Goal: Task Accomplishment & Management: Use online tool/utility

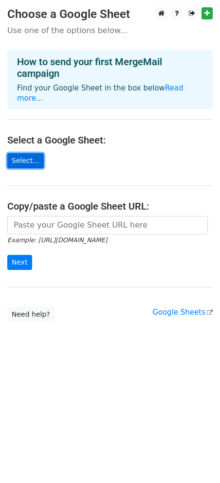
click at [24, 153] on link "Select..." at bounding box center [25, 160] width 36 height 15
click at [18, 153] on link "Select..." at bounding box center [25, 160] width 36 height 15
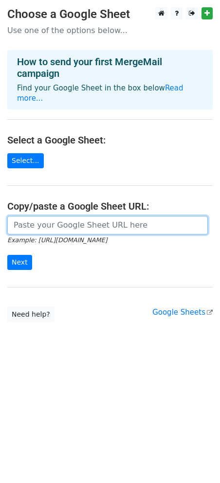
click at [62, 216] on input "url" at bounding box center [107, 225] width 200 height 18
paste input "https://docs.google.com/spreadsheets/d/1519SSbqsNneDly-iCECWNseXLYdLOwkQuCgPNwZ…"
type input "https://docs.google.com/spreadsheets/d/1519SSbqsNneDly-iCECWNseXLYdLOwkQuCgPNwZ…"
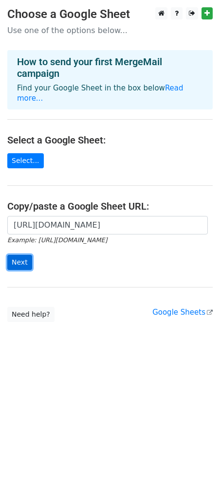
click at [15, 255] on input "Next" at bounding box center [19, 262] width 25 height 15
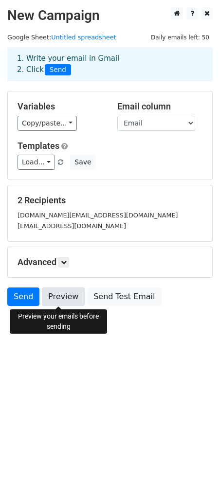
click at [55, 296] on link "Preview" at bounding box center [63, 297] width 43 height 18
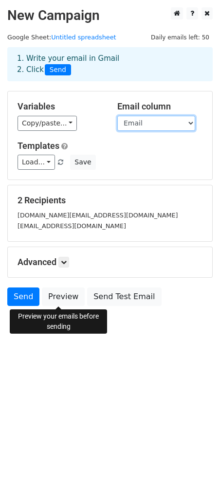
click at [161, 117] on select "Email Tên KH Họ và tên người nhận Số điện thoại liên hệ Địa chỉ nhận quà Sản ph…" at bounding box center [156, 123] width 78 height 15
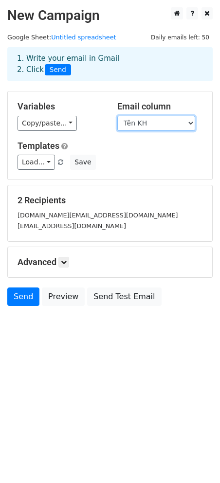
click at [117, 116] on select "Email Tên KH Họ và tên người nhận Số điện thoại liên hệ Địa chỉ nhận quà Sản ph…" at bounding box center [156, 123] width 78 height 15
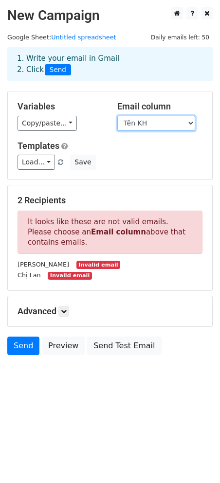
click at [161, 117] on select "Email Tên KH Họ và tên người nhận Số điện thoại liên hệ Địa chỉ nhận quà Sản ph…" at bounding box center [156, 123] width 78 height 15
select select "Email"
click at [117, 116] on select "Email Tên KH Họ và tên người nhận Số điện thoại liên hệ Địa chỉ nhận quà Sản ph…" at bounding box center [156, 123] width 78 height 15
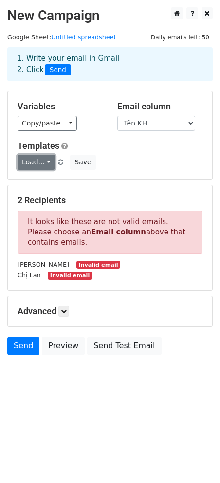
click at [45, 161] on link "Load..." at bounding box center [36, 162] width 37 height 15
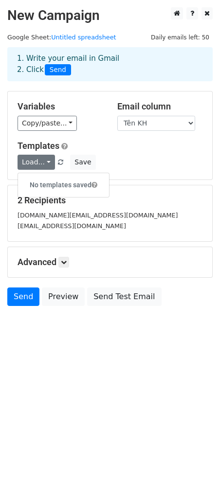
click at [130, 154] on div "Templates Load... No templates saved Save" at bounding box center [109, 156] width 199 height 30
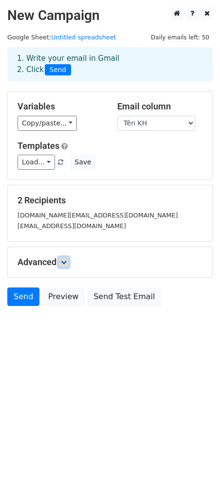
click at [61, 263] on link at bounding box center [63, 262] width 11 height 11
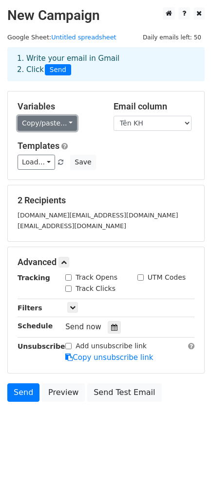
click at [54, 123] on link "Copy/paste..." at bounding box center [47, 123] width 59 height 15
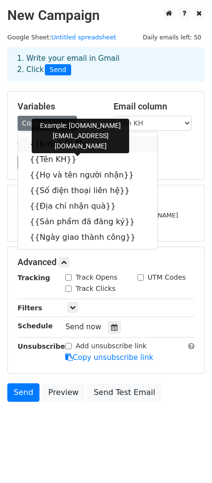
click at [76, 144] on icon at bounding box center [80, 144] width 8 height 8
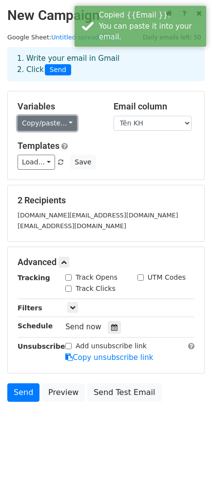
click at [57, 120] on link "Copy/paste..." at bounding box center [47, 123] width 59 height 15
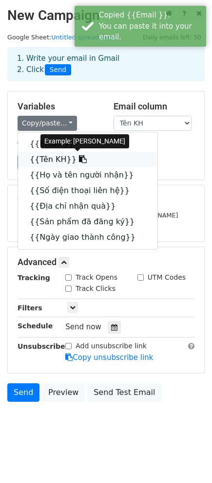
click at [79, 156] on icon at bounding box center [83, 159] width 8 height 8
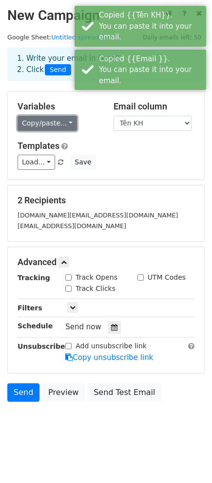
click at [62, 124] on link "Copy/paste..." at bounding box center [47, 123] width 59 height 15
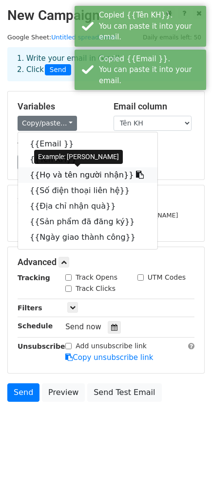
click at [136, 174] on icon at bounding box center [140, 175] width 8 height 8
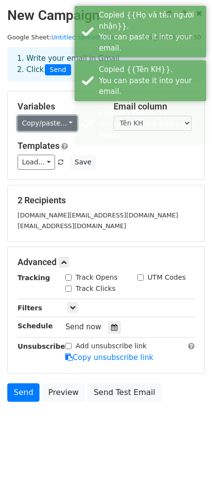
click at [59, 122] on link "Copy/paste..." at bounding box center [47, 123] width 59 height 15
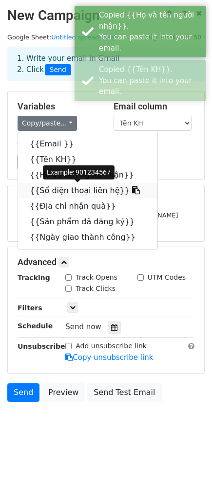
click at [132, 192] on icon at bounding box center [136, 190] width 8 height 8
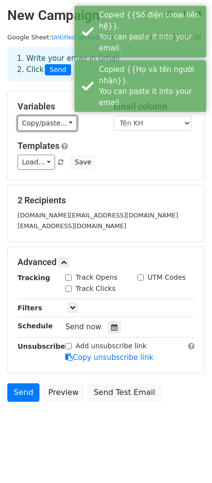
drag, startPoint x: 57, startPoint y: 123, endPoint x: 75, endPoint y: 149, distance: 31.4
click at [57, 123] on link "Copy/paste..." at bounding box center [47, 123] width 59 height 15
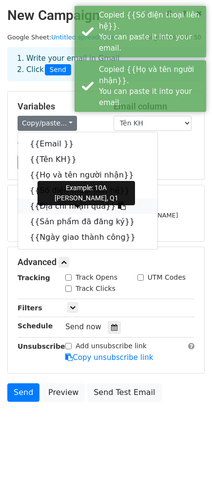
click at [118, 203] on icon at bounding box center [122, 206] width 8 height 8
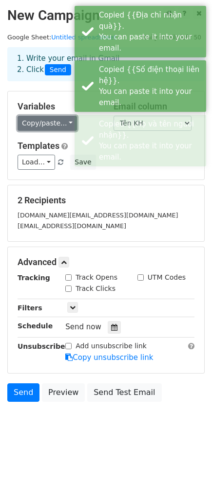
click at [59, 125] on link "Copy/paste..." at bounding box center [47, 123] width 59 height 15
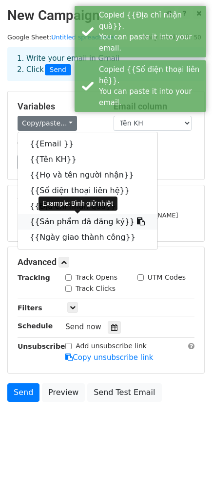
click at [137, 221] on icon at bounding box center [141, 221] width 8 height 8
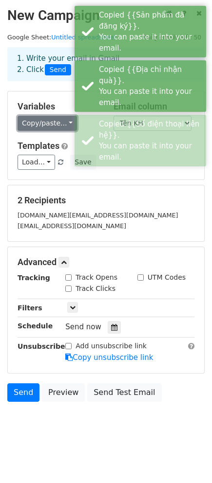
click at [63, 123] on link "Copy/paste..." at bounding box center [47, 123] width 59 height 15
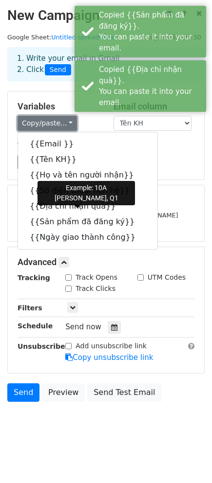
scroll to position [2, 0]
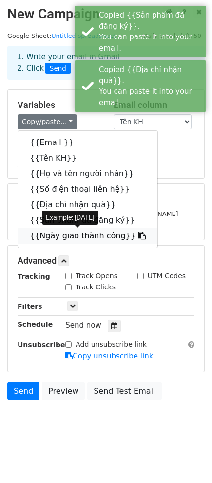
click at [138, 234] on icon at bounding box center [142, 236] width 8 height 8
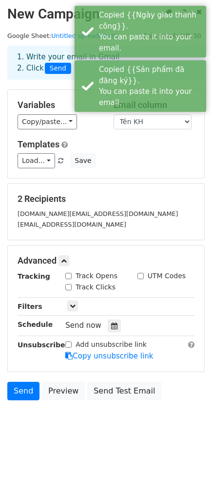
click at [127, 158] on div "Load... No templates saved Save" at bounding box center [105, 160] width 191 height 15
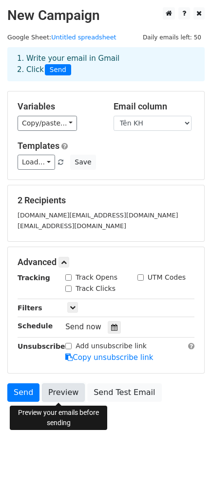
click at [59, 396] on link "Preview" at bounding box center [63, 392] width 43 height 18
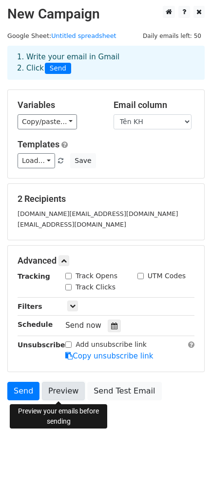
scroll to position [2, 0]
click at [57, 387] on link "Preview" at bounding box center [63, 391] width 43 height 18
click at [64, 392] on link "Preview" at bounding box center [63, 391] width 43 height 18
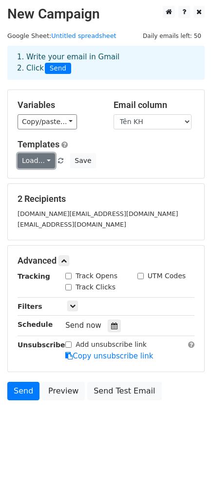
click at [35, 161] on link "Load..." at bounding box center [36, 160] width 37 height 15
click at [84, 182] on h6 "No templates saved" at bounding box center [63, 184] width 91 height 16
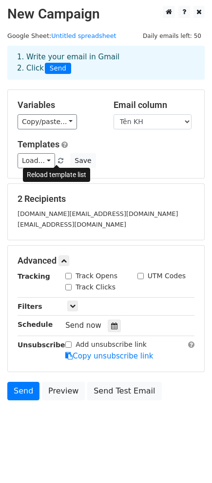
click at [58, 162] on span at bounding box center [60, 161] width 5 height 6
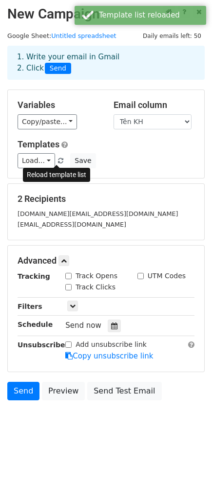
click at [58, 160] on span at bounding box center [60, 161] width 5 height 6
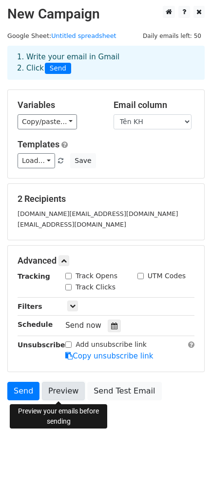
click at [63, 389] on link "Preview" at bounding box center [63, 391] width 43 height 18
click at [54, 386] on link "Preview" at bounding box center [63, 391] width 43 height 18
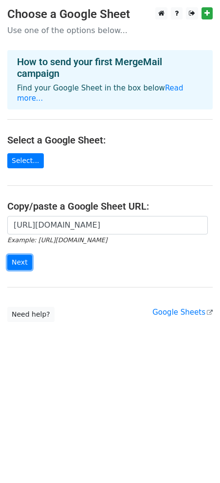
drag, startPoint x: 18, startPoint y: 251, endPoint x: 37, endPoint y: 261, distance: 21.8
click at [18, 255] on input "Next" at bounding box center [19, 262] width 25 height 15
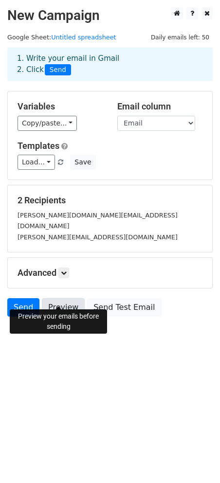
click at [59, 301] on link "Preview" at bounding box center [63, 307] width 43 height 18
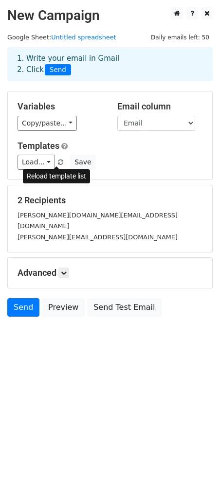
click at [58, 163] on span at bounding box center [60, 163] width 5 height 6
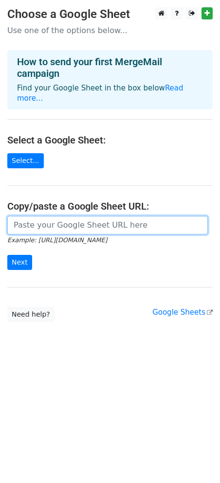
click at [58, 218] on input "url" at bounding box center [107, 225] width 200 height 18
paste input "https://docs.google.com/spreadsheets/d/1519SSbqsNneDly-iCECWNseXLYdLOwkQuCgPNwZ…"
type input "https://docs.google.com/spreadsheets/d/1519SSbqsNneDly-iCECWNseXLYdLOwkQuCgPNwZ…"
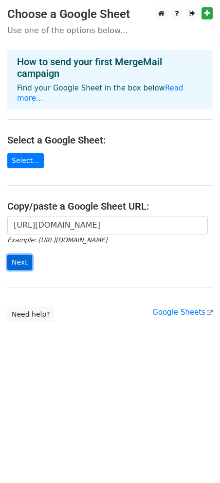
click at [18, 255] on input "Next" at bounding box center [19, 262] width 25 height 15
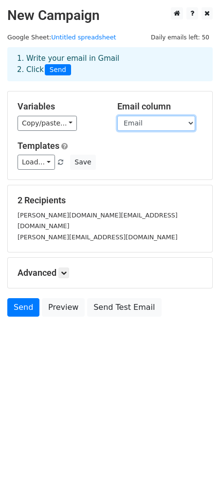
click at [185, 126] on select "Email TenKH Hotennguoinhan sdtlienhe dcnhanqua spdangky ngaygiao" at bounding box center [156, 123] width 78 height 15
click at [117, 116] on select "Email TenKH Hotennguoinhan sdtlienhe dcnhanqua spdangky ngaygiao" at bounding box center [156, 123] width 78 height 15
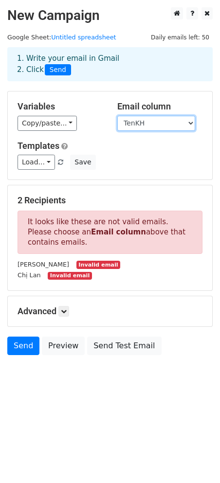
drag, startPoint x: 177, startPoint y: 122, endPoint x: 174, endPoint y: 130, distance: 8.6
click at [177, 122] on select "Email TenKH Hotennguoinhan sdtlienhe dcnhanqua spdangky ngaygiao" at bounding box center [156, 123] width 78 height 15
select select "Email"
click at [117, 116] on select "Email TenKH Hotennguoinhan sdtlienhe dcnhanqua spdangky ngaygiao" at bounding box center [156, 123] width 78 height 15
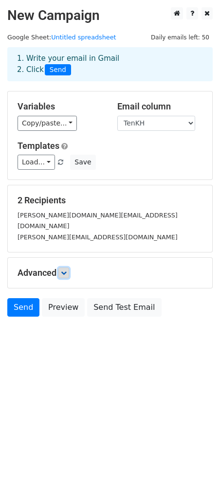
click at [65, 270] on icon at bounding box center [64, 273] width 6 height 6
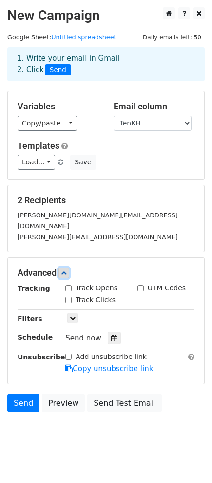
scroll to position [2, 0]
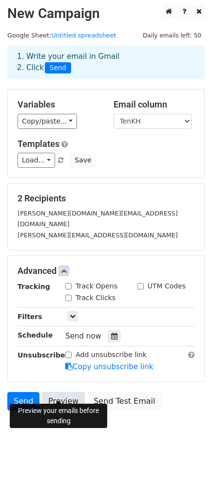
click at [61, 392] on link "Preview" at bounding box center [63, 401] width 43 height 18
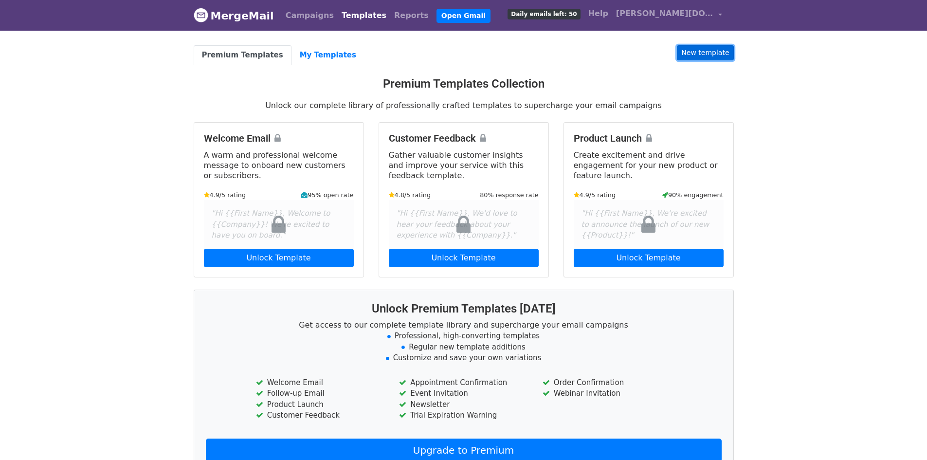
click at [705, 47] on link "New template" at bounding box center [705, 52] width 56 height 15
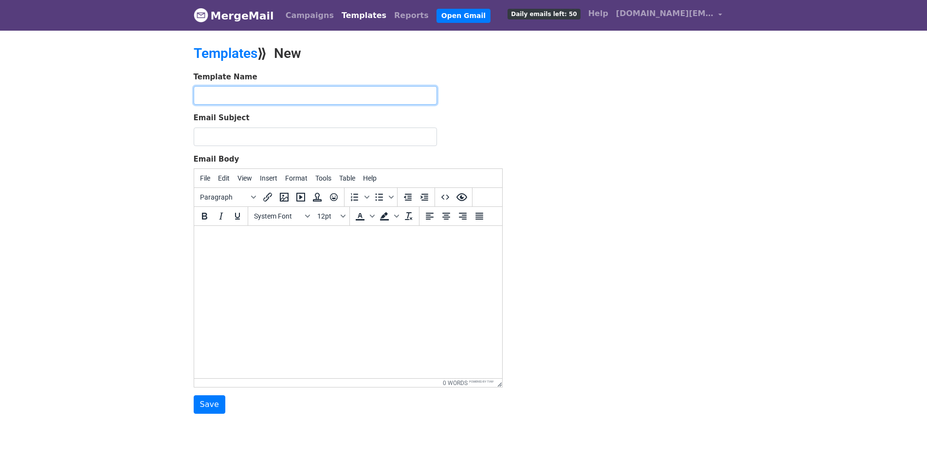
click at [234, 97] on input "text" at bounding box center [315, 95] width 243 height 18
type input "Xác nhận quà vật lý"
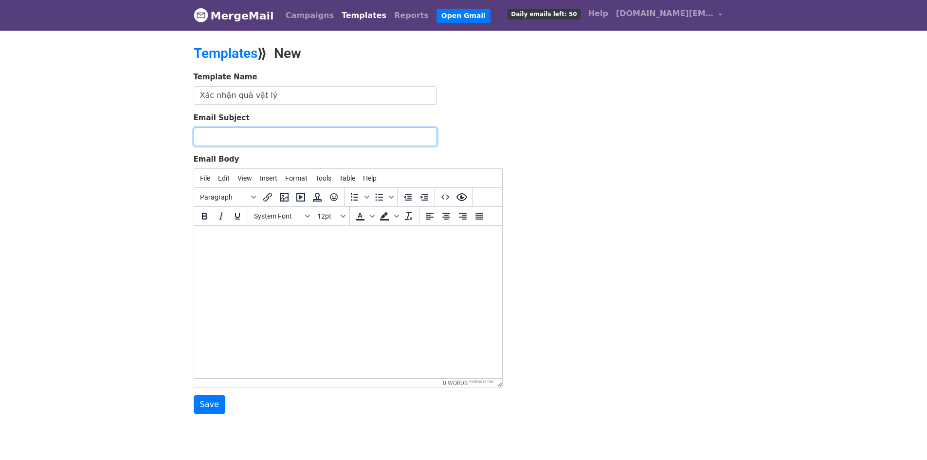
click at [258, 138] on input "Email Subject" at bounding box center [315, 136] width 243 height 18
click at [252, 133] on input "Email Subject" at bounding box center [315, 136] width 243 height 18
paste input "Xác nhận đơn quà vật lý"
type input "Xác nhận đơn quà vật lý"
click at [252, 239] on body at bounding box center [347, 239] width 292 height 11
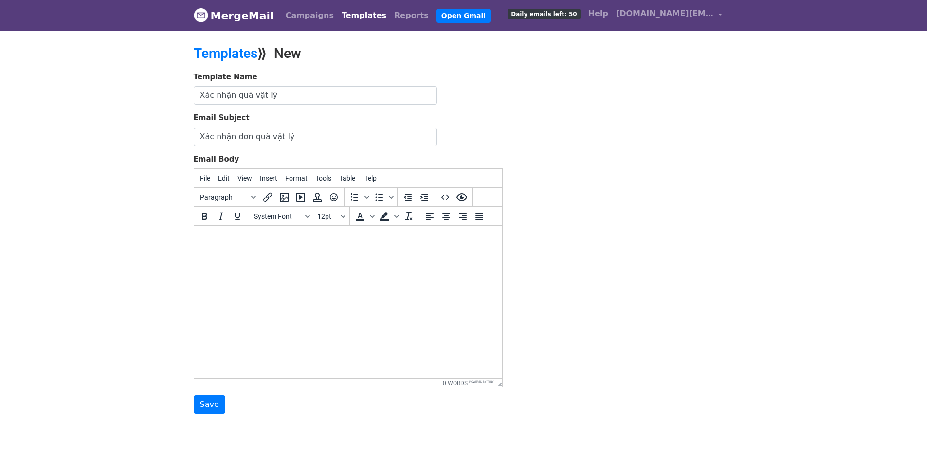
paste body
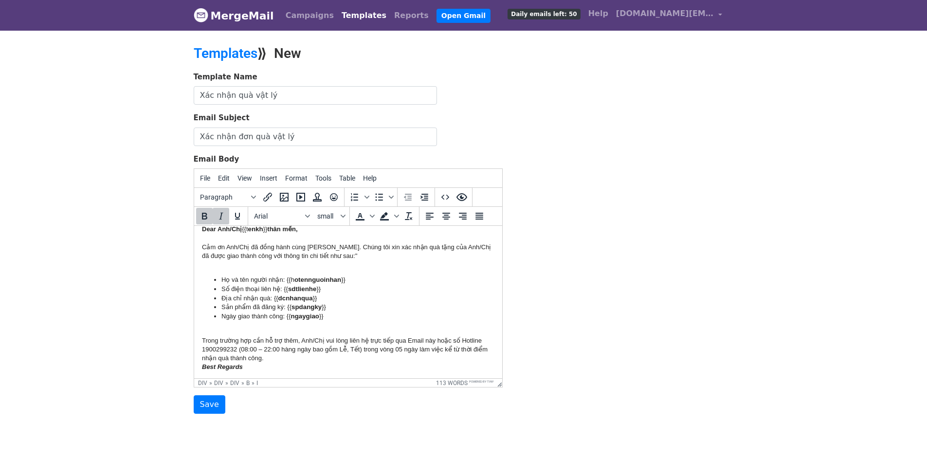
scroll to position [10, 0]
click at [207, 401] on input "Save" at bounding box center [210, 404] width 32 height 18
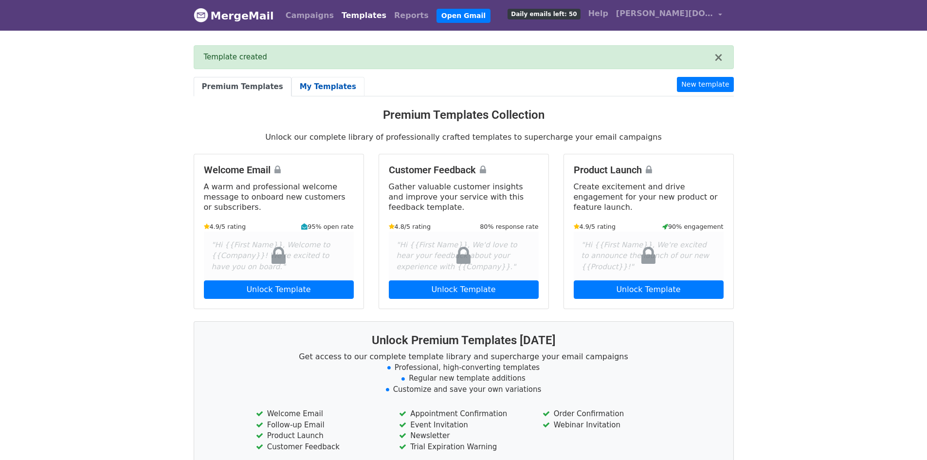
click at [310, 81] on link "My Templates" at bounding box center [327, 87] width 73 height 20
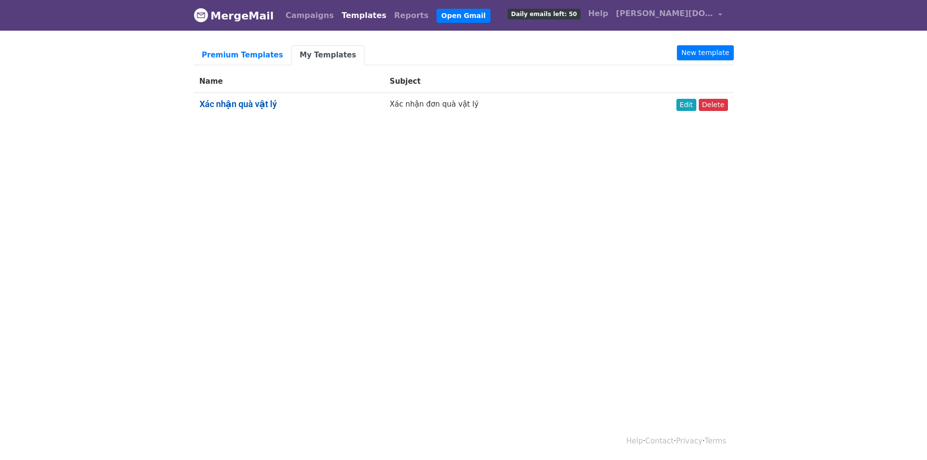
click at [251, 103] on link "Xác nhận quà vật lý" at bounding box center [237, 104] width 77 height 10
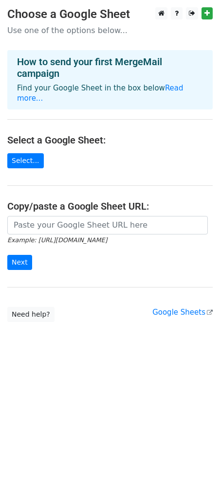
click at [184, 69] on h4 "How to send your first MergeMail campaign" at bounding box center [110, 67] width 186 height 23
click at [180, 308] on link "Google Sheets" at bounding box center [182, 312] width 60 height 9
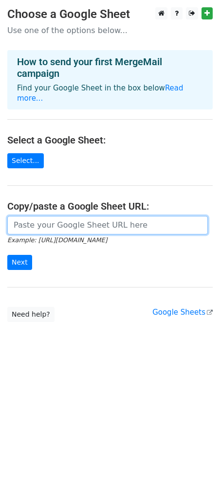
click at [51, 218] on input "url" at bounding box center [107, 225] width 200 height 18
paste input "https://docs.google.com/spreadsheets/d/1519SSbqsNneDly-iCECWNseXLYdLOwkQuCgPNwZ…"
type input "https://docs.google.com/spreadsheets/d/1519SSbqsNneDly-iCECWNseXLYdLOwkQuCgPNwZ…"
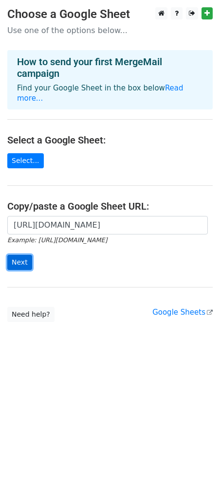
click at [17, 255] on input "Next" at bounding box center [19, 262] width 25 height 15
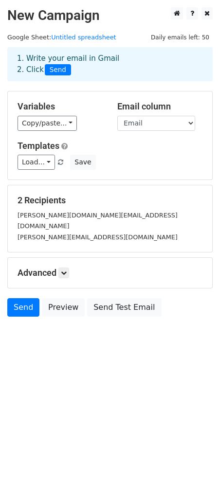
click at [43, 220] on div "[PERSON_NAME][DOMAIN_NAME][EMAIL_ADDRESS][DOMAIN_NAME]" at bounding box center [109, 221] width 199 height 22
click at [44, 234] on small "anh.nth@urbox.vn" at bounding box center [98, 237] width 160 height 7
click at [83, 37] on link "Untitled spreadsheet" at bounding box center [83, 37] width 65 height 7
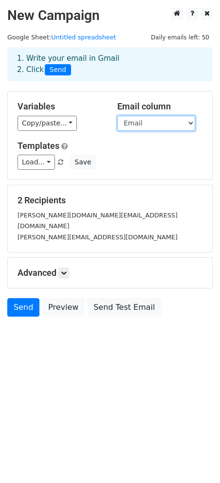
click at [169, 122] on select "Email tenkh hotennguoinhan sdtlienhe dcnhanqua spdangky ngaygiao" at bounding box center [156, 123] width 78 height 15
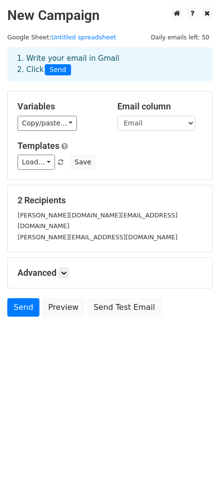
click at [101, 116] on div "Copy/paste... {{Email }} {{tenkh}} {{hotennguoinhan}} {{sdtlienhe}} {{dcnhanqua…" at bounding box center [60, 123] width 85 height 15
click at [36, 160] on link "Load..." at bounding box center [36, 162] width 37 height 15
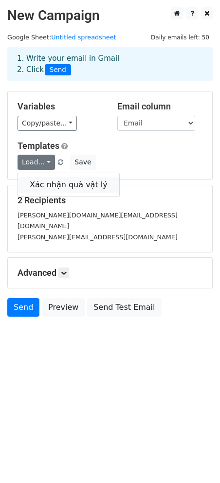
click at [59, 179] on link "Xác nhận quà vật lý" at bounding box center [68, 185] width 101 height 16
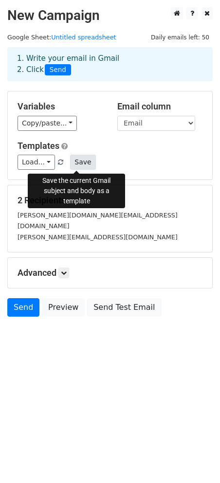
click at [76, 160] on button "Save" at bounding box center [82, 162] width 25 height 15
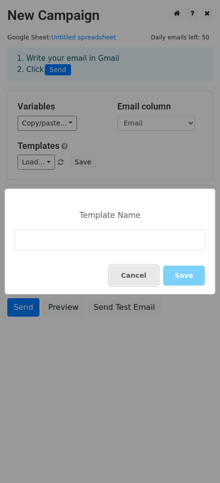
click at [146, 275] on button "Cancel" at bounding box center [133, 276] width 49 height 20
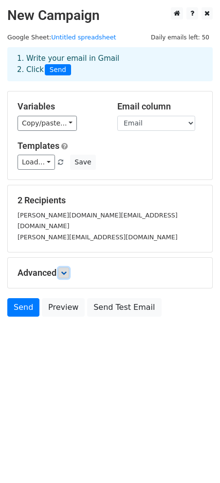
click at [61, 268] on link at bounding box center [63, 273] width 11 height 11
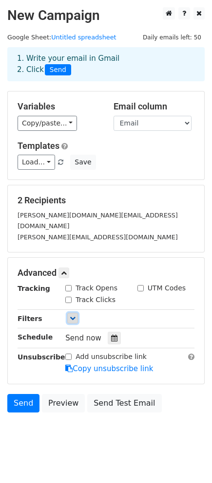
click at [71, 315] on icon at bounding box center [73, 318] width 6 height 6
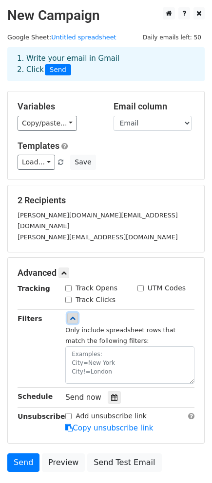
click at [71, 315] on icon at bounding box center [73, 318] width 6 height 6
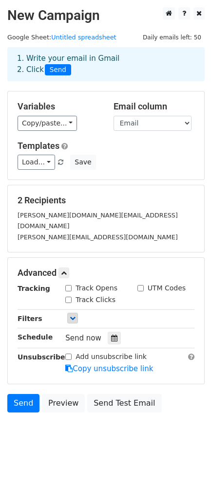
click at [75, 212] on div "[DOMAIN_NAME][EMAIL_ADDRESS][DOMAIN_NAME]" at bounding box center [105, 221] width 191 height 22
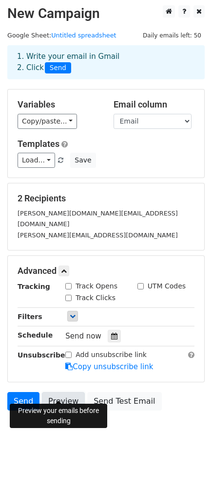
click at [57, 393] on link "Preview" at bounding box center [63, 401] width 43 height 18
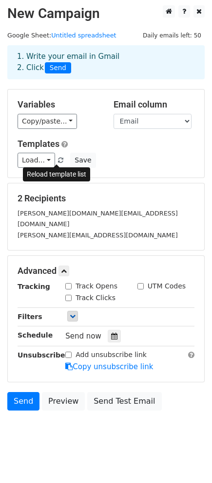
click at [58, 161] on span at bounding box center [60, 161] width 5 height 6
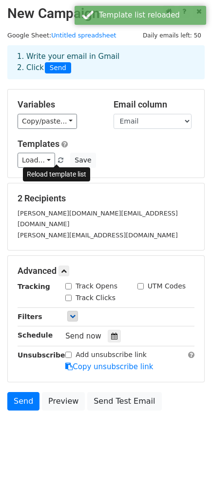
click at [58, 158] on span at bounding box center [60, 161] width 5 height 6
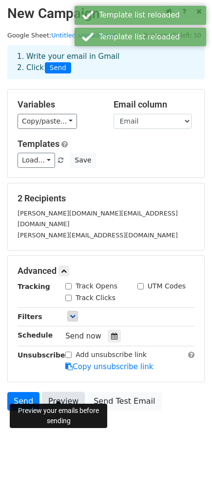
click at [61, 392] on link "Preview" at bounding box center [63, 401] width 43 height 18
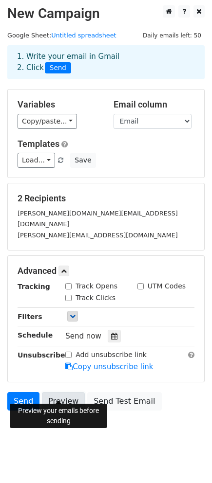
click at [66, 393] on link "Preview" at bounding box center [63, 401] width 43 height 18
click at [65, 392] on link "Preview" at bounding box center [63, 401] width 43 height 18
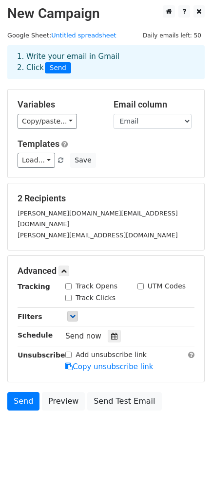
click at [53, 213] on small "[DOMAIN_NAME][EMAIL_ADDRESS][DOMAIN_NAME]" at bounding box center [98, 219] width 160 height 18
click at [115, 210] on div "[DOMAIN_NAME][EMAIL_ADDRESS][DOMAIN_NAME]" at bounding box center [105, 219] width 191 height 22
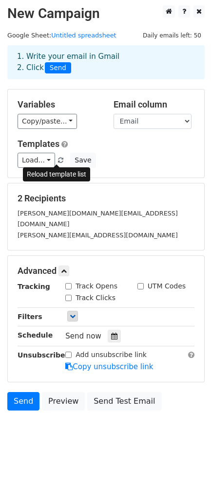
click at [58, 161] on span at bounding box center [60, 161] width 5 height 6
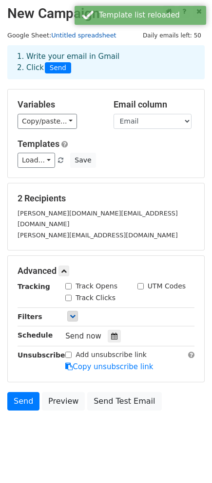
click at [75, 36] on link "Untitled spreadsheet" at bounding box center [83, 35] width 65 height 7
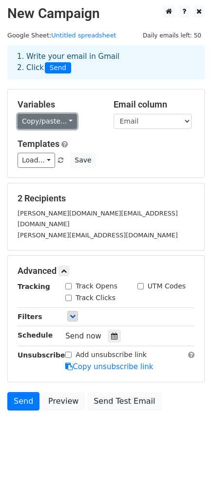
click at [52, 119] on link "Copy/paste..." at bounding box center [47, 121] width 59 height 15
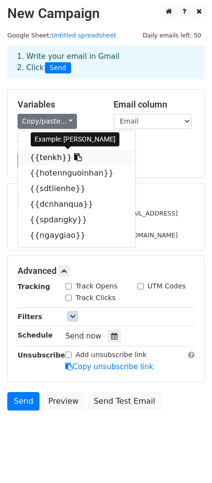
click at [44, 158] on link "{{tenkh}}" at bounding box center [76, 158] width 117 height 16
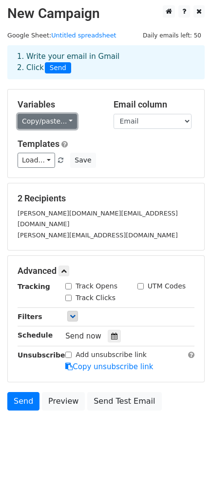
click at [60, 121] on link "Copy/paste..." at bounding box center [47, 121] width 59 height 15
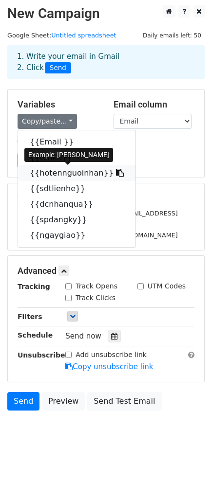
click at [116, 171] on icon at bounding box center [120, 173] width 8 height 8
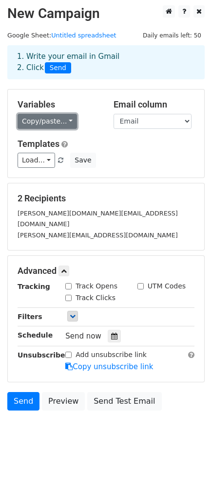
click at [66, 122] on link "Copy/paste..." at bounding box center [47, 121] width 59 height 15
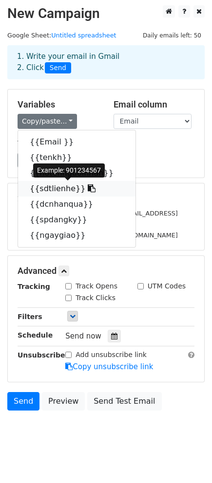
click at [88, 185] on icon at bounding box center [92, 188] width 8 height 8
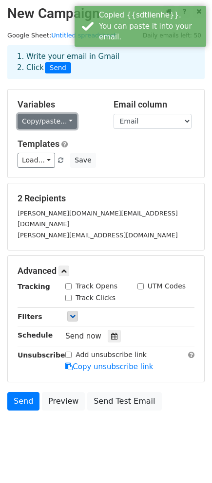
click at [54, 119] on link "Copy/paste..." at bounding box center [47, 121] width 59 height 15
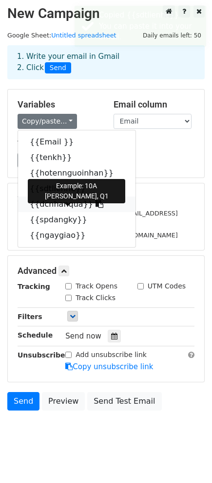
click at [95, 203] on icon at bounding box center [99, 204] width 8 height 8
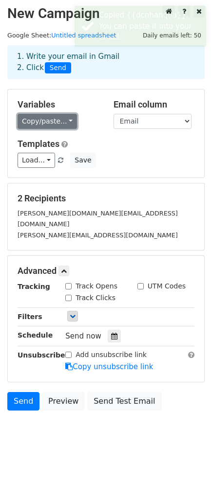
click at [51, 116] on link "Copy/paste..." at bounding box center [47, 121] width 59 height 15
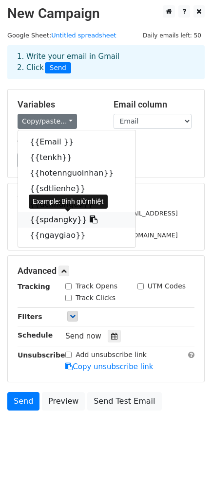
click at [90, 218] on icon at bounding box center [94, 220] width 8 height 8
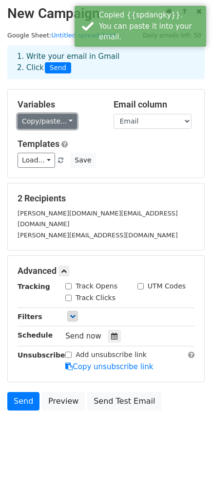
click at [54, 124] on link "Copy/paste..." at bounding box center [47, 121] width 59 height 15
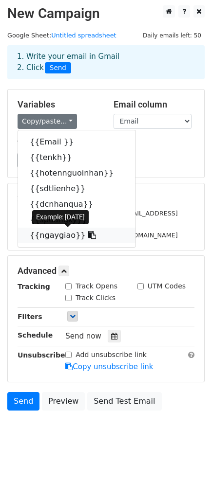
click at [88, 234] on icon at bounding box center [92, 235] width 8 height 8
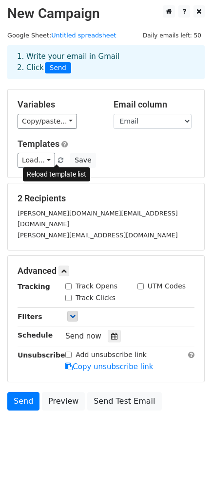
click at [58, 160] on span at bounding box center [60, 161] width 5 height 6
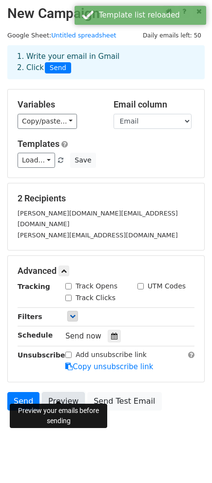
click at [51, 392] on link "Preview" at bounding box center [63, 401] width 43 height 18
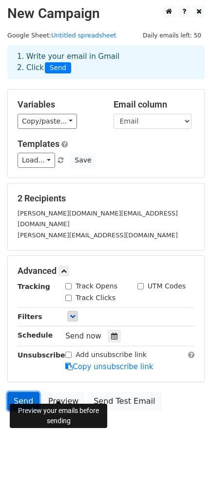
click at [23, 392] on link "Send" at bounding box center [23, 401] width 32 height 18
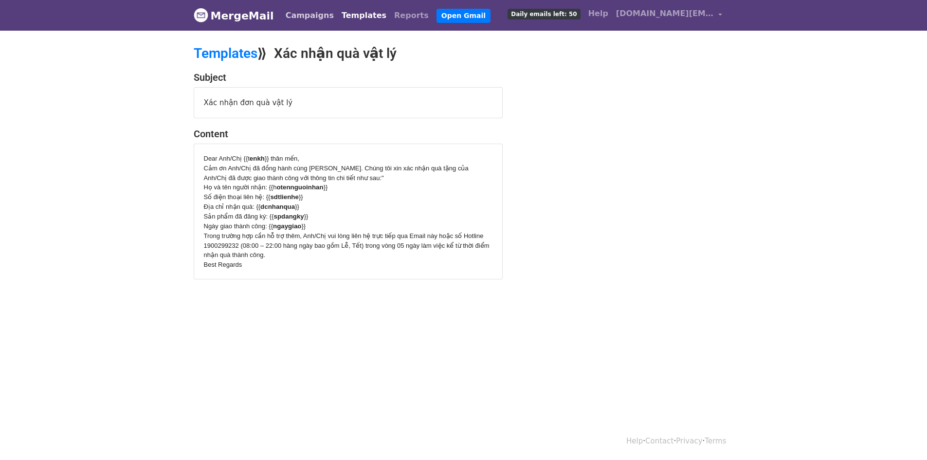
click at [301, 17] on link "Campaigns" at bounding box center [310, 15] width 56 height 19
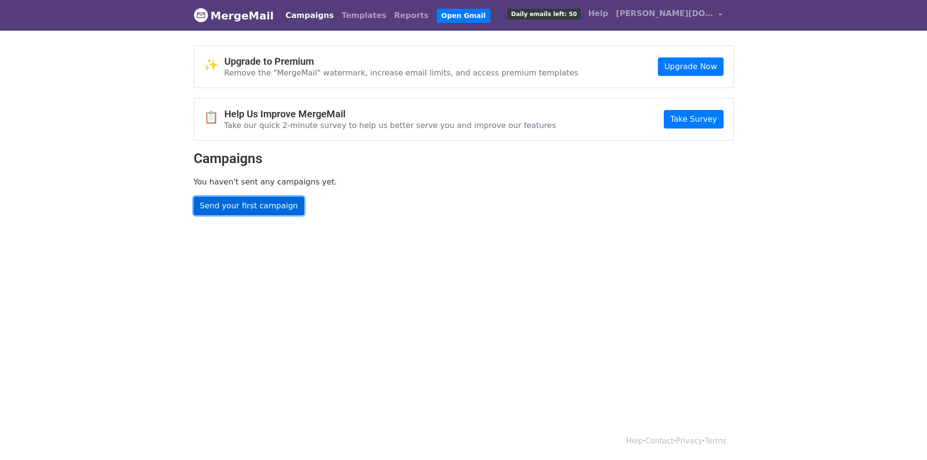
click at [249, 203] on link "Send your first campaign" at bounding box center [249, 206] width 111 height 18
